Goal: Transaction & Acquisition: Book appointment/travel/reservation

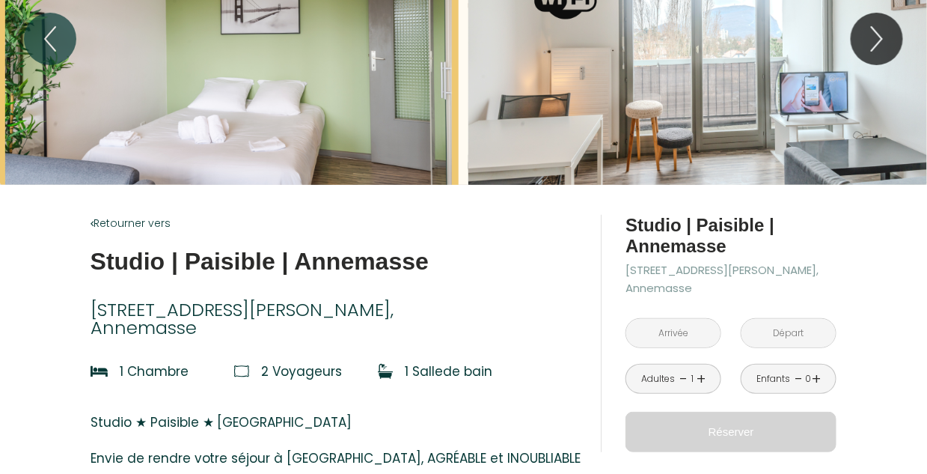
scroll to position [224, 0]
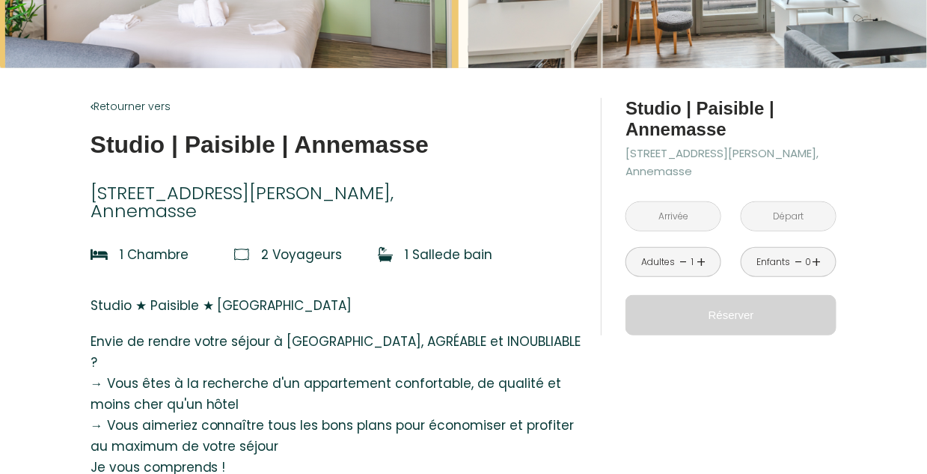
click at [685, 215] on input "text" at bounding box center [673, 216] width 94 height 29
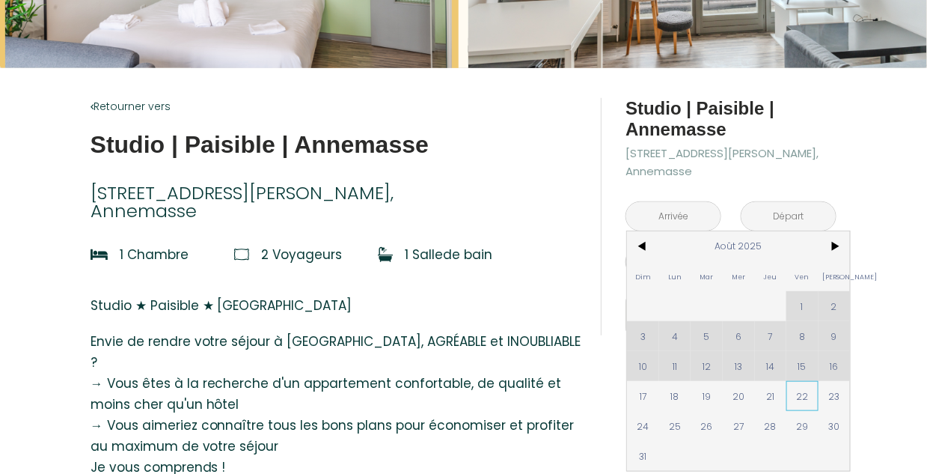
click at [801, 394] on span "22" at bounding box center [802, 396] width 32 height 30
type input "Ven 22 Août 2025"
type input "Sam 23 Août 2025"
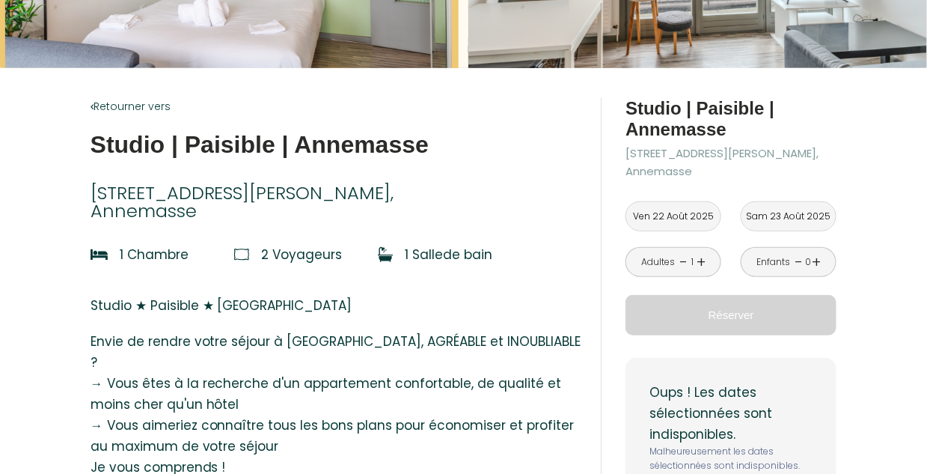
click at [751, 249] on div "à partir de 80 € Studio | Paisible | Annemasse [STREET_ADDRESS][PERSON_NAME][DA…" at bounding box center [730, 318] width 211 height 441
click at [695, 202] on input "Ven 22 Août 2025" at bounding box center [673, 216] width 94 height 29
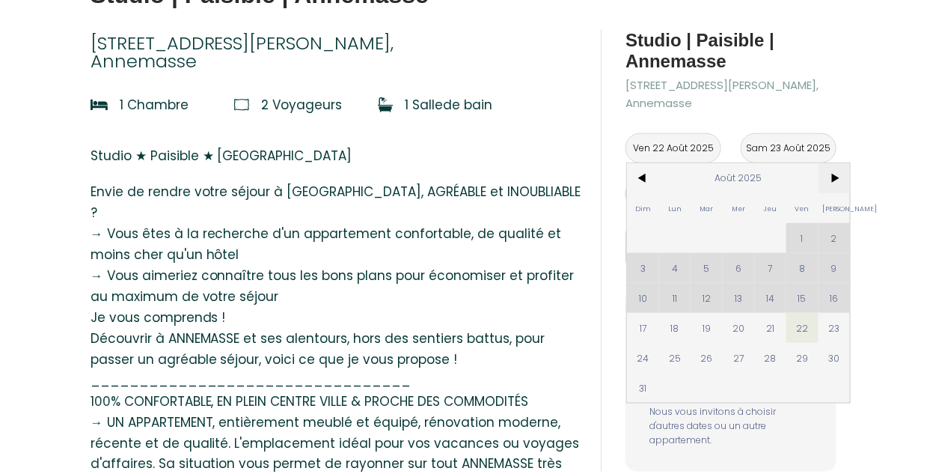
click at [834, 179] on span ">" at bounding box center [834, 178] width 32 height 30
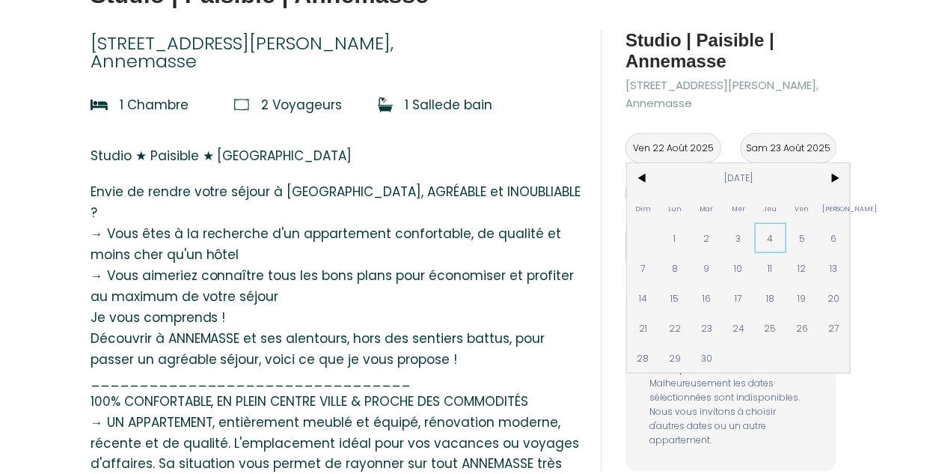
click at [772, 238] on span "4" at bounding box center [771, 238] width 32 height 30
click at [831, 235] on button "Réserver" at bounding box center [730, 247] width 211 height 40
type input "[DATE]"
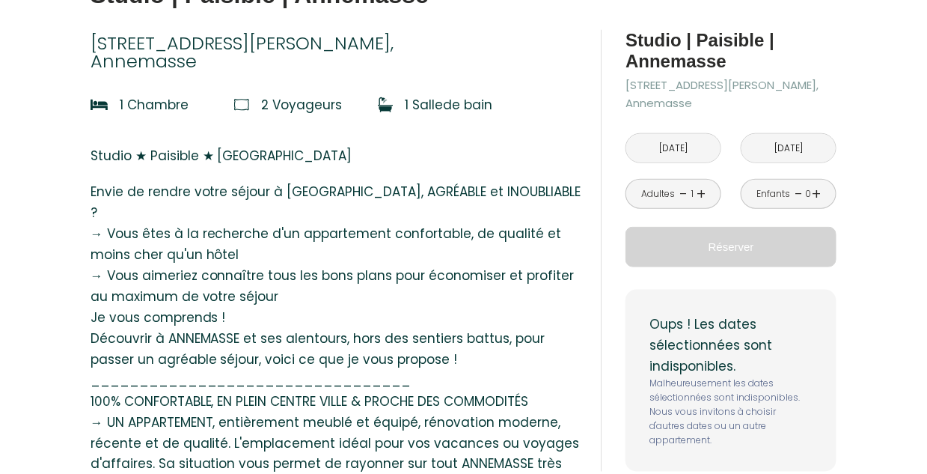
click at [694, 145] on input "[DATE]" at bounding box center [673, 148] width 94 height 29
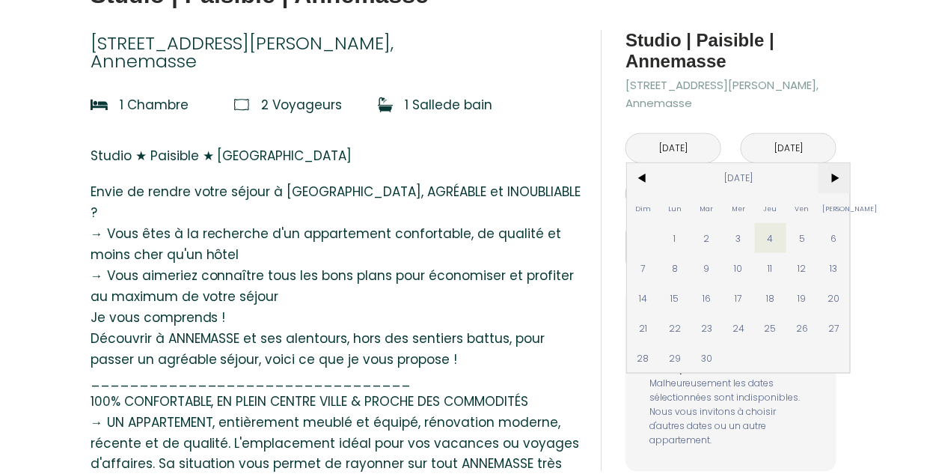
click at [839, 171] on span ">" at bounding box center [834, 178] width 32 height 30
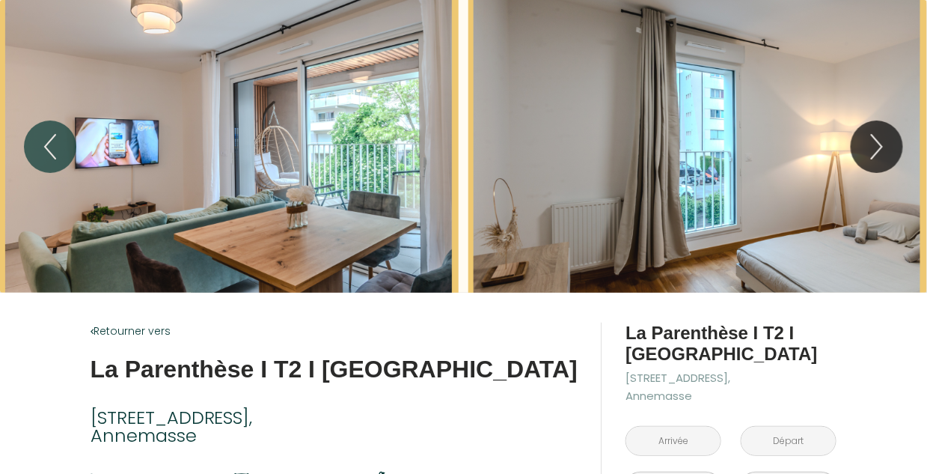
scroll to position [150, 0]
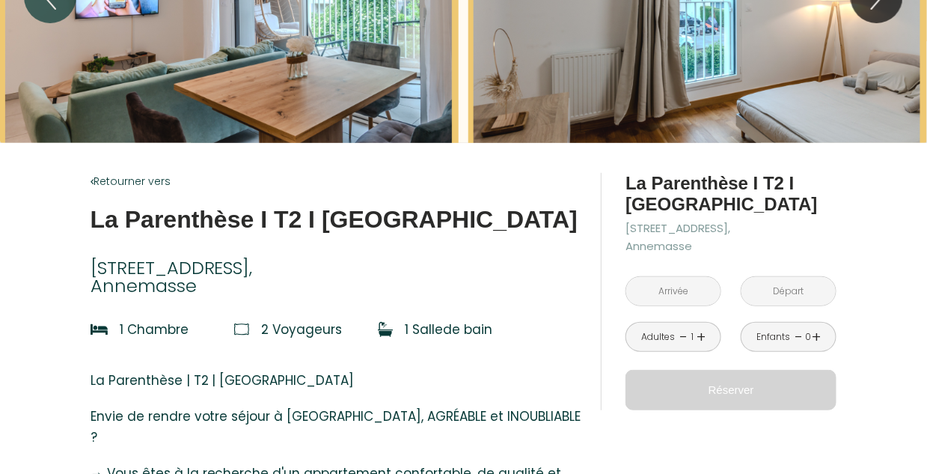
click at [693, 301] on input "text" at bounding box center [673, 291] width 94 height 29
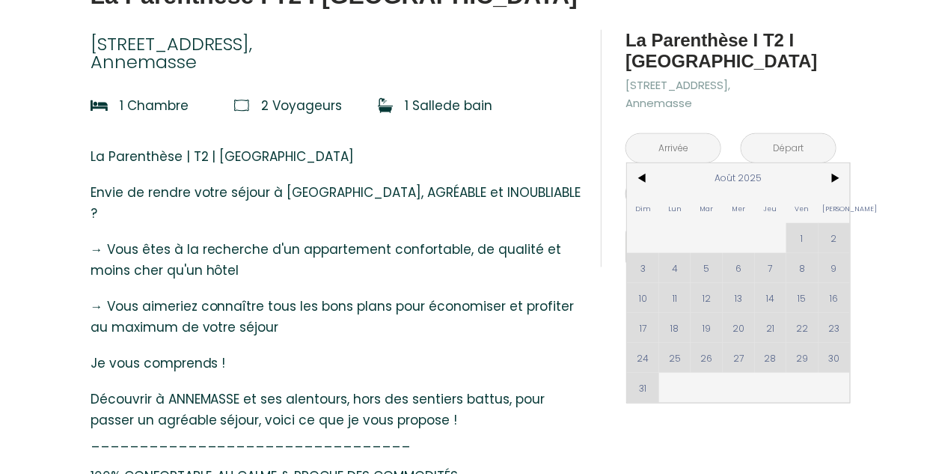
scroll to position [374, 0]
click at [803, 239] on div "Dim Lun Mar Mer Jeu Ven Sam 1 2 3 4 5 6 7 8 9 10 11 12 13 14 15 16 17 18 19 20 …" at bounding box center [738, 282] width 223 height 239
click at [637, 269] on div "Dim Lun Mar Mer Jeu Ven Sam 1 2 3 4 5 6 7 8 9 10 11 12 13 14 15 16 17 18 19 20 …" at bounding box center [738, 282] width 223 height 239
click at [838, 179] on span ">" at bounding box center [834, 178] width 32 height 30
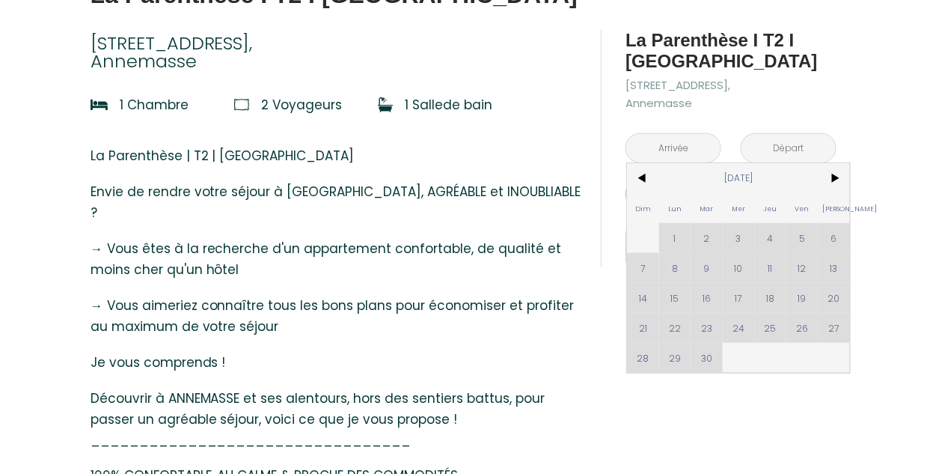
click at [762, 235] on div "Dim Lun Mar Mer Jeu Ven Sam 1 2 3 4 5 6 7 8 9 10 11 12 13 14 15 16 17 18 19 20 …" at bounding box center [738, 267] width 223 height 209
click at [772, 237] on div "Dim Lun Mar Mer Jeu Ven Sam 1 2 3 4 5 6 7 8 9 10 11 12 13 14 15 16 17 18 19 20 …" at bounding box center [738, 267] width 223 height 209
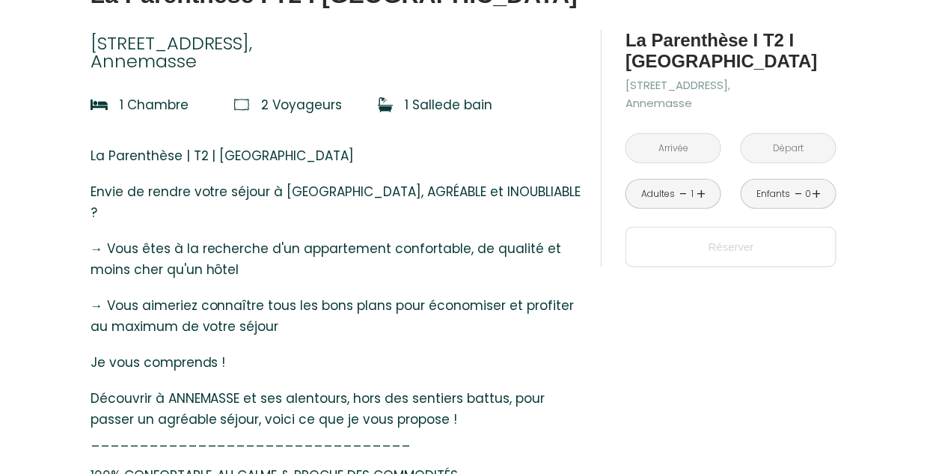
click at [752, 247] on p "Réserver" at bounding box center [731, 247] width 201 height 18
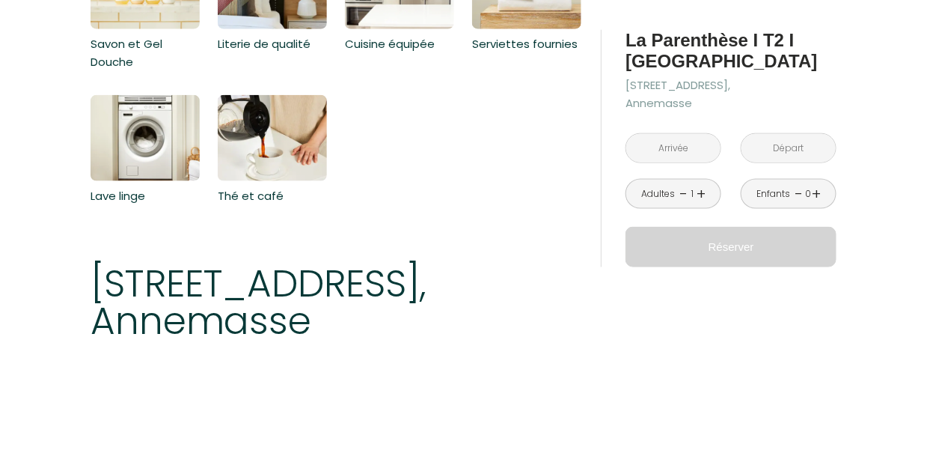
scroll to position [3951, 0]
